Goal: Task Accomplishment & Management: Manage account settings

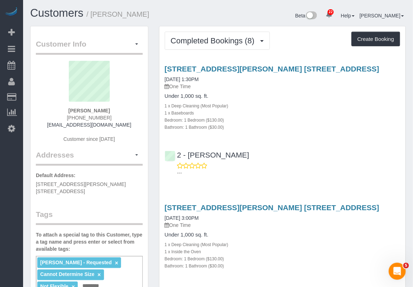
click at [300, 249] on div "1 x Inside the Oven" at bounding box center [282, 251] width 235 height 7
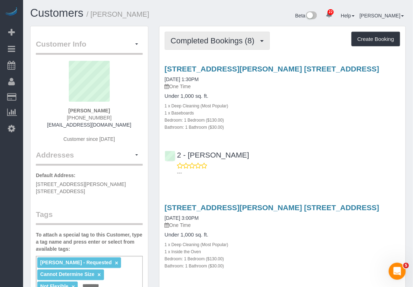
click at [216, 36] on span "Completed Bookings (8)" at bounding box center [214, 40] width 87 height 9
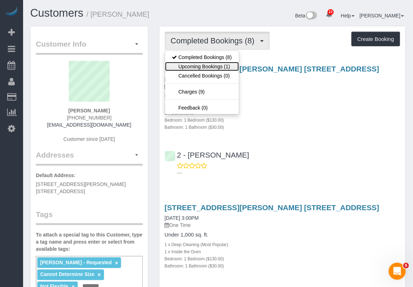
click at [206, 67] on link "Upcoming Bookings (1)" at bounding box center [202, 66] width 74 height 9
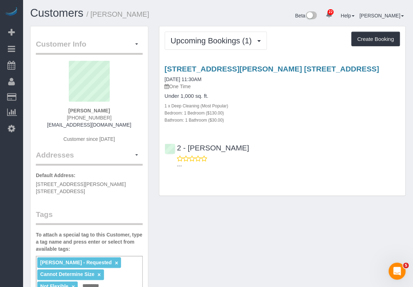
click at [298, 261] on div "Customer Info Edit Contact Info Send Message Email Preferences Special Sales Ta…" at bounding box center [218, 284] width 386 height 516
click at [221, 234] on div "Customer Info Edit Contact Info Send Message Email Preferences Special Sales Ta…" at bounding box center [218, 284] width 386 height 516
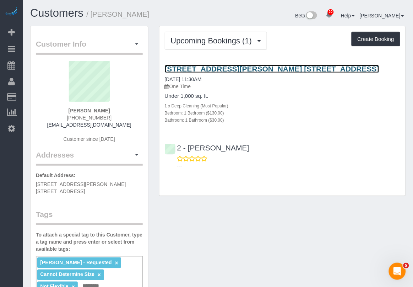
click at [222, 65] on link "214 Duffield Street, Apt. 35k, Brooklyn, NY 11201" at bounding box center [272, 69] width 215 height 8
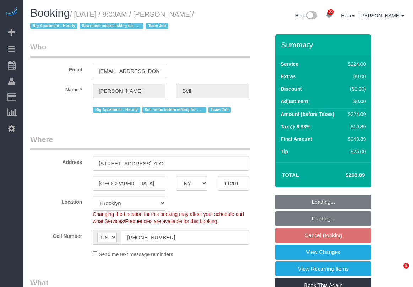
select select "NY"
select select "210"
select select "spot2"
select select "number:89"
select select "number:90"
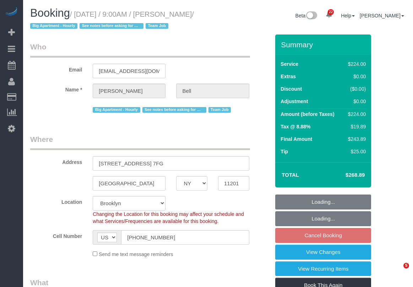
select select "number:15"
select select "number:5"
select select "number:21"
select select "object:1135"
select select "spot62"
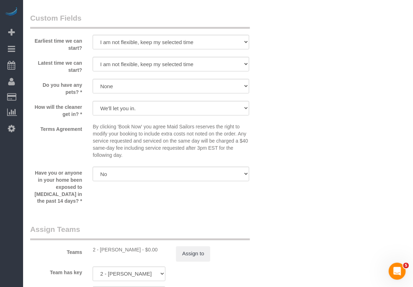
scroll to position [755, 0]
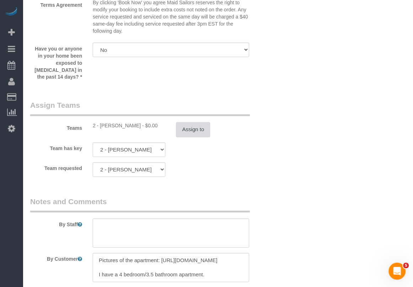
click at [190, 125] on button "Assign to" at bounding box center [193, 129] width 34 height 15
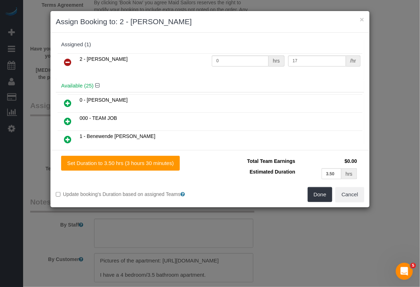
click at [67, 119] on icon at bounding box center [67, 121] width 7 height 9
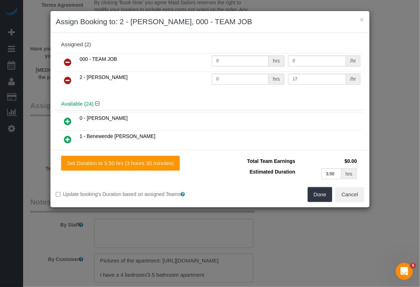
click at [70, 82] on icon at bounding box center [67, 80] width 7 height 9
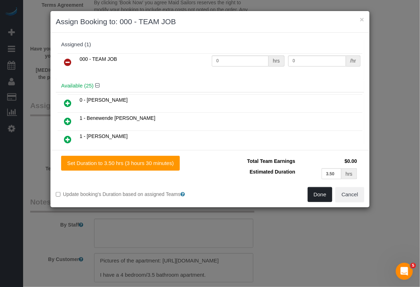
click at [314, 197] on button "Done" at bounding box center [320, 194] width 25 height 15
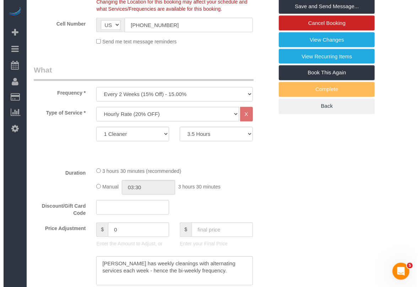
scroll to position [0, 0]
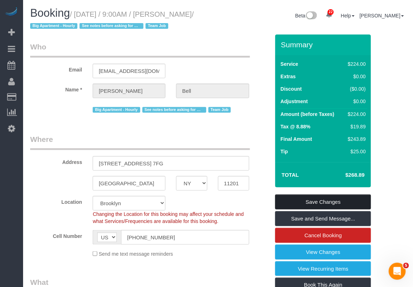
click at [343, 197] on link "Save Changes" at bounding box center [323, 201] width 96 height 15
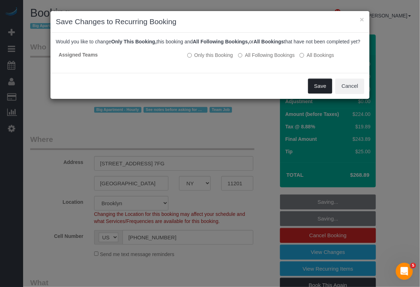
click at [315, 92] on button "Save" at bounding box center [320, 85] width 24 height 15
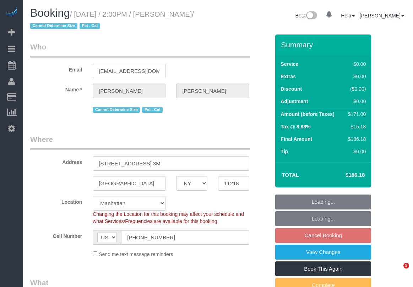
select select "NY"
select select "object:924"
select select "spot7"
select select "2"
select select "number:89"
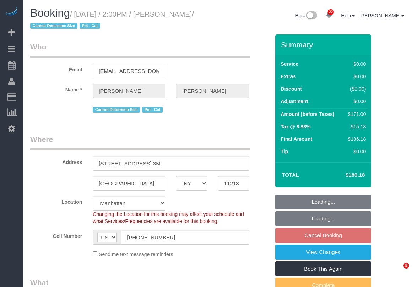
select select "number:74"
select select "number:14"
select select "number:5"
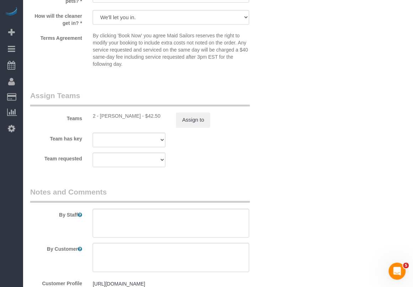
scroll to position [888, 0]
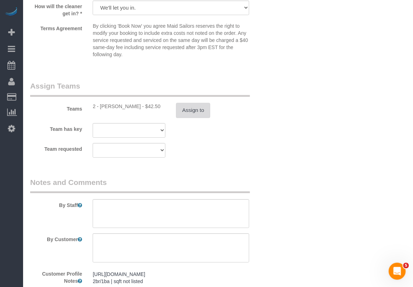
click at [199, 111] on button "Assign to" at bounding box center [193, 110] width 34 height 15
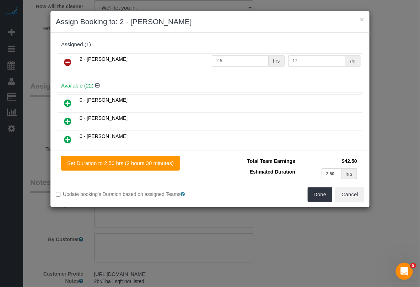
drag, startPoint x: 70, startPoint y: 63, endPoint x: 90, endPoint y: 69, distance: 20.7
click at [70, 63] on icon at bounding box center [67, 62] width 7 height 9
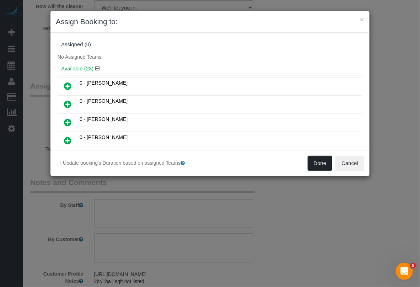
click at [319, 162] on button "Done" at bounding box center [320, 163] width 25 height 15
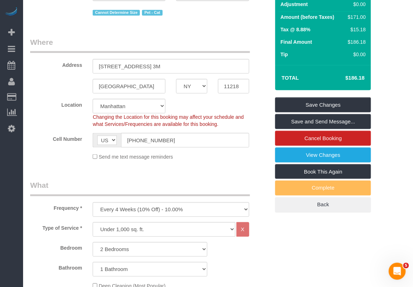
scroll to position [89, 0]
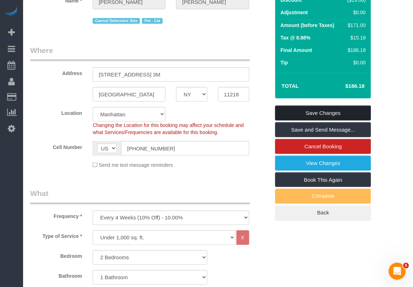
click at [338, 112] on link "Save Changes" at bounding box center [323, 112] width 96 height 15
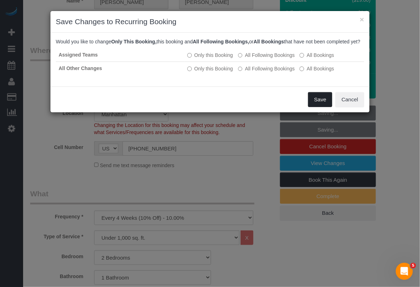
click at [316, 107] on button "Save" at bounding box center [320, 99] width 24 height 15
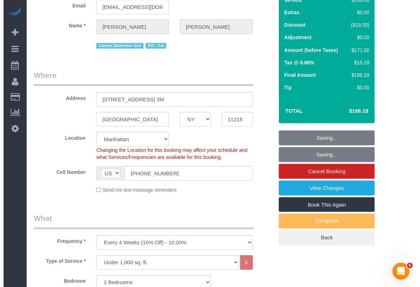
scroll to position [0, 0]
